Goal: Task Accomplishment & Management: Use online tool/utility

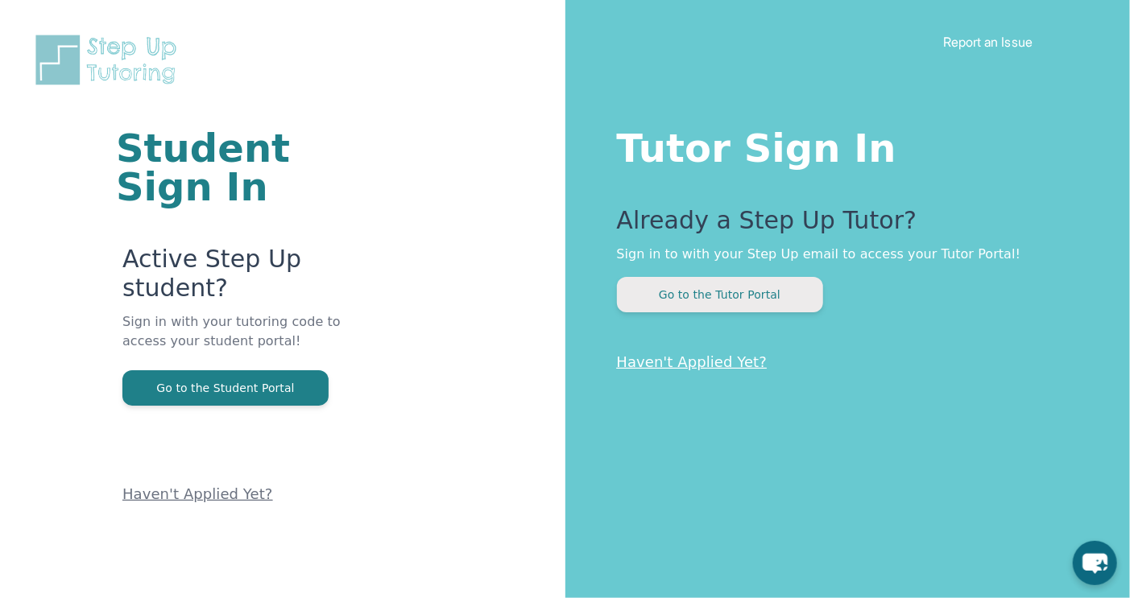
click at [688, 304] on button "Go to the Tutor Portal" at bounding box center [720, 294] width 206 height 35
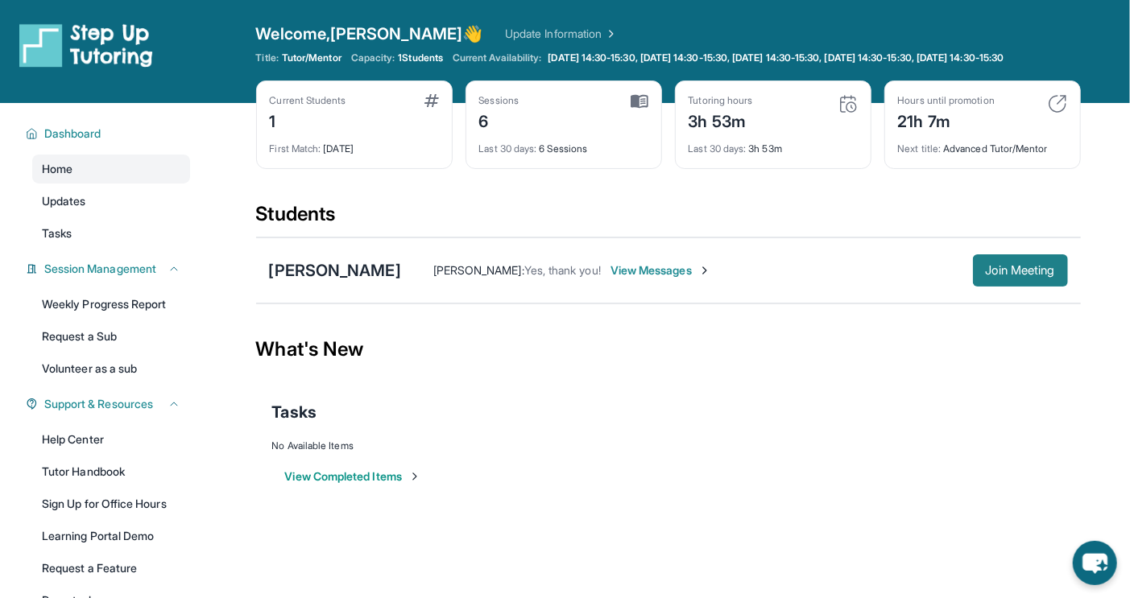
click at [1006, 287] on button "Join Meeting" at bounding box center [1020, 270] width 95 height 32
click at [320, 281] on div "[PERSON_NAME]" at bounding box center [335, 270] width 132 height 23
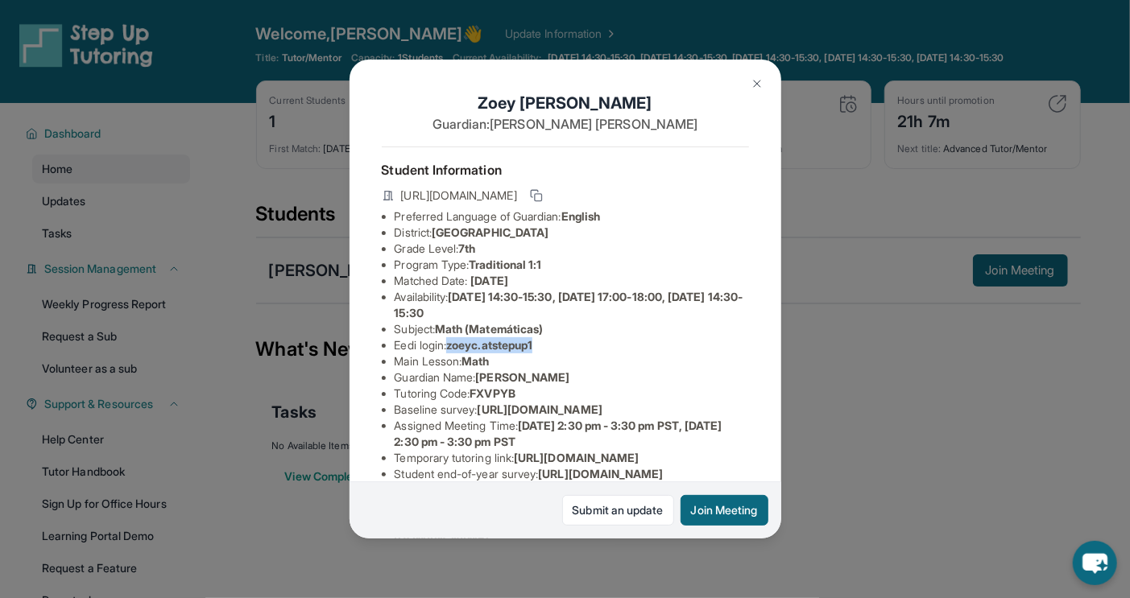
drag, startPoint x: 452, startPoint y: 347, endPoint x: 551, endPoint y: 344, distance: 98.3
click at [553, 346] on li "Eedi login : zoeyc.atstepup1" at bounding box center [572, 345] width 354 height 16
copy span "zoeyc.atstepup1"
click at [224, 240] on div "Zoey Chavez Guardian: Elvia Davila Student Information https://student-portal.s…" at bounding box center [565, 299] width 1130 height 598
